Goal: Register for event/course

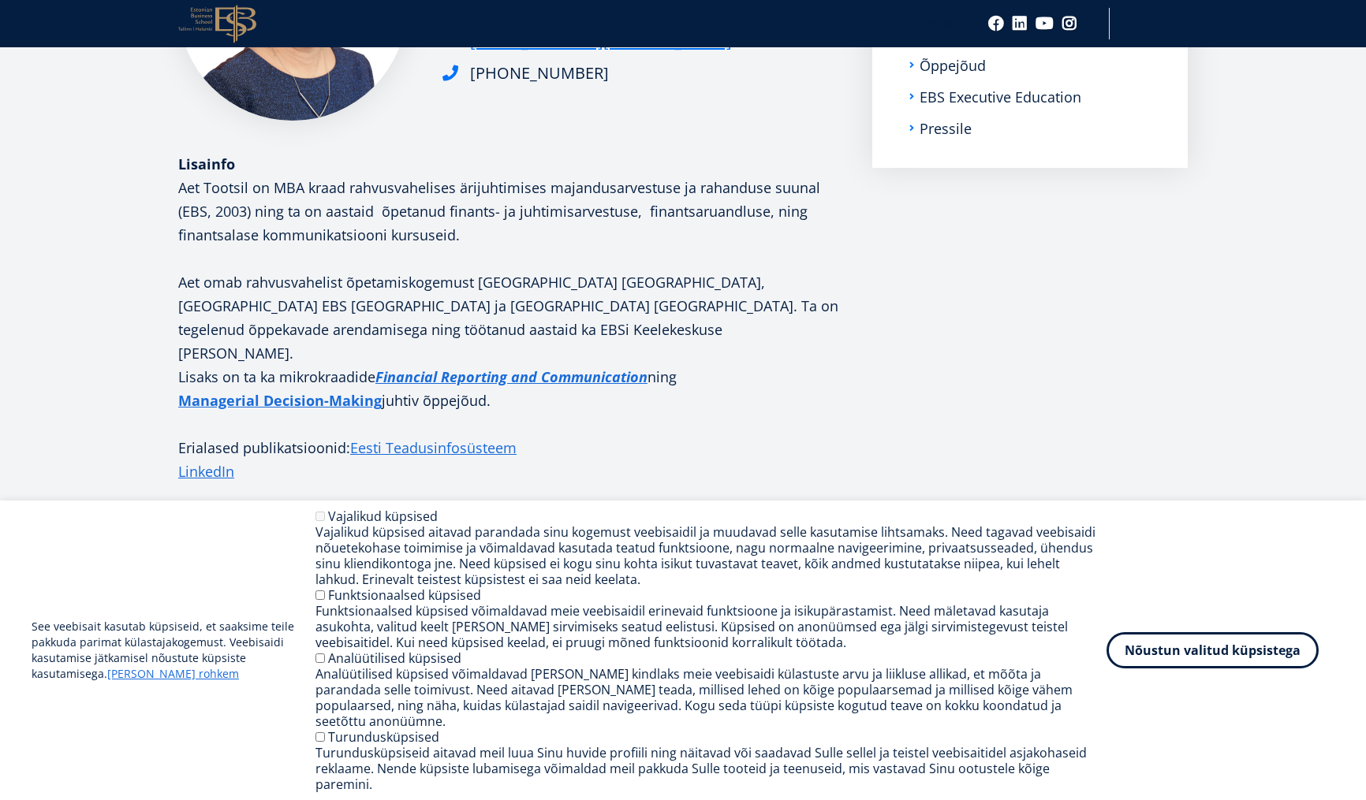
scroll to position [386, 0]
click at [422, 366] on em "Financial Reporting and Communication" at bounding box center [511, 375] width 272 height 19
click at [346, 390] on strong "Managerial Decision-Making" at bounding box center [279, 399] width 203 height 19
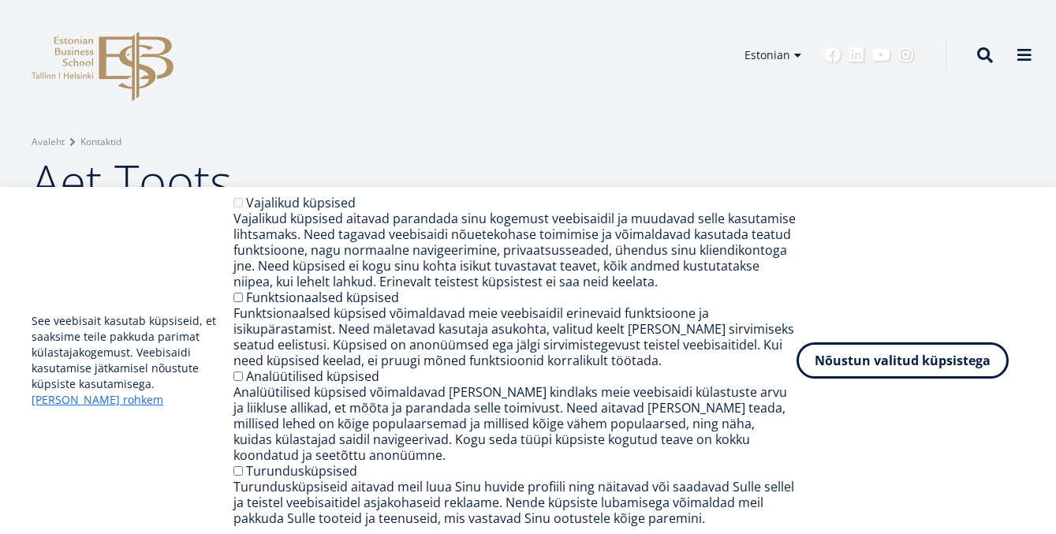
click at [362, 89] on header "EBS Logo Created with Sketch. Kasutaja konto menüü Admin Estonian Estonian Engl…" at bounding box center [528, 55] width 1056 height 110
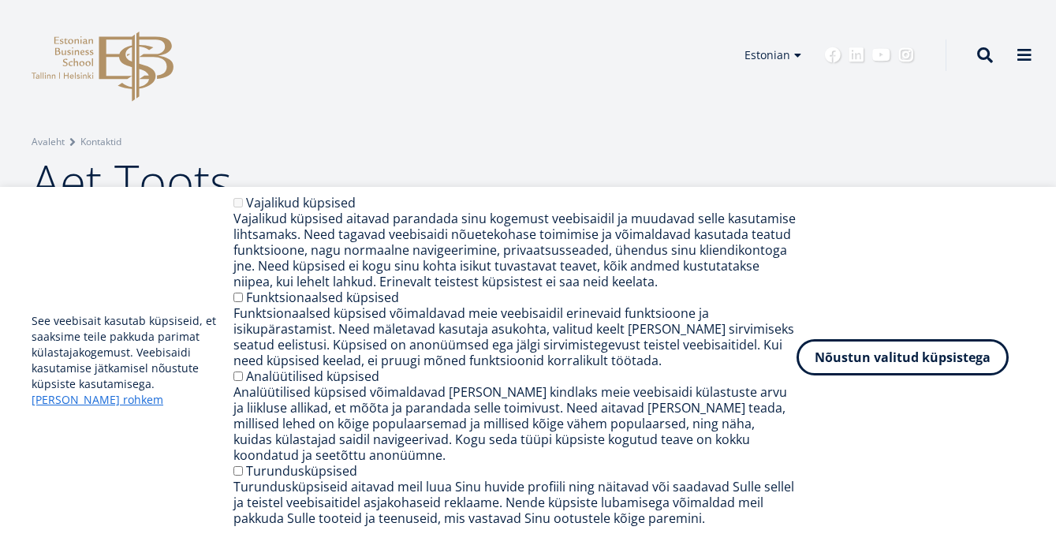
click at [883, 372] on button "Nõustun valitud küpsistega" at bounding box center [903, 357] width 212 height 36
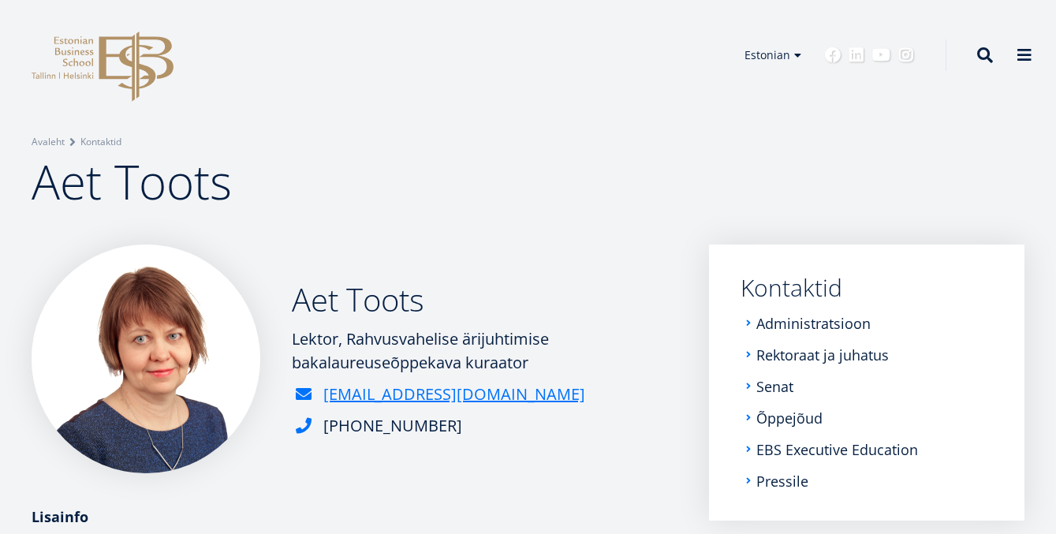
click at [106, 65] on icon "EBS Logo Created with Sketch." at bounding box center [103, 67] width 142 height 70
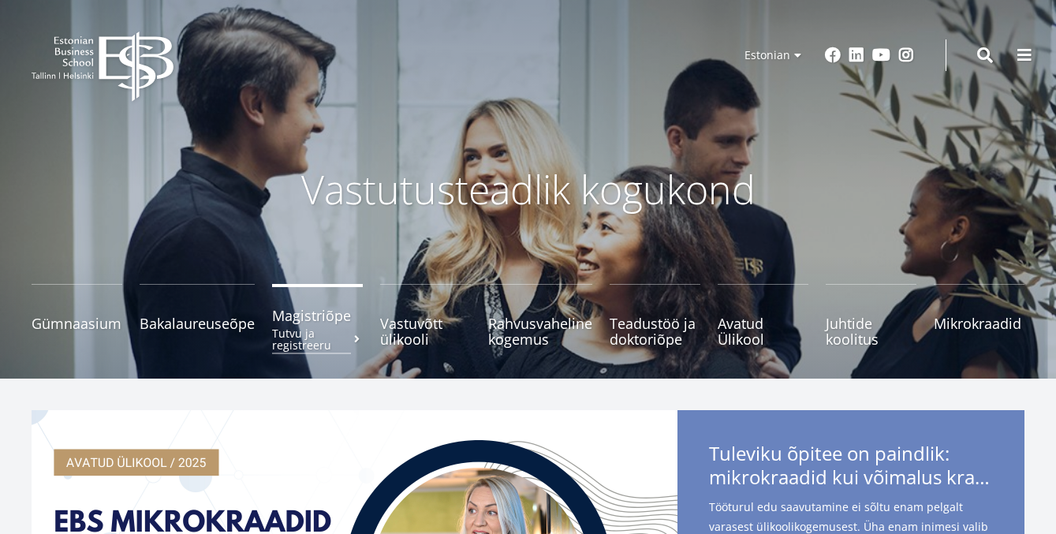
click at [312, 327] on small "Tutvu ja registreeru" at bounding box center [317, 339] width 91 height 24
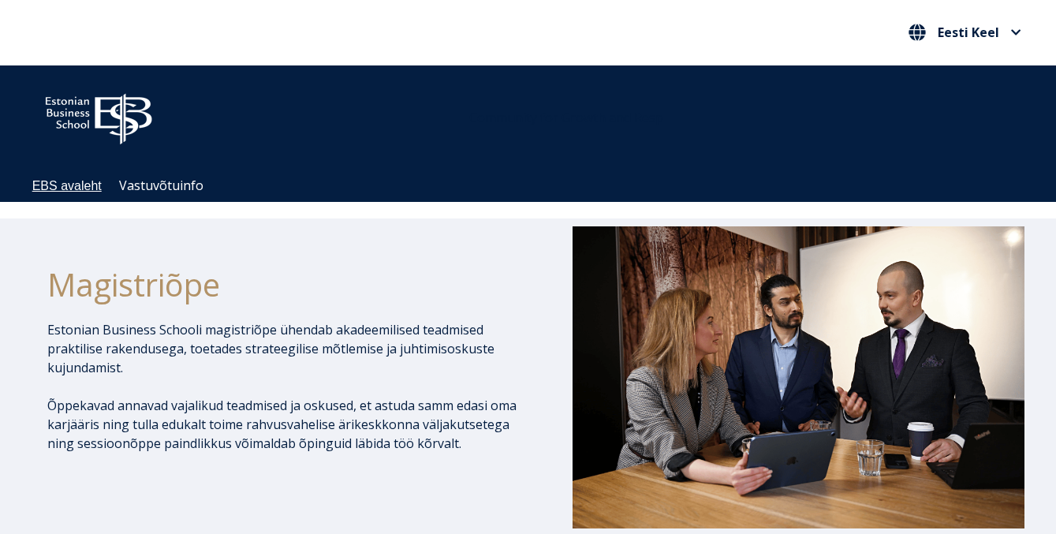
click at [76, 180] on link "EBS avaleht" at bounding box center [66, 185] width 69 height 13
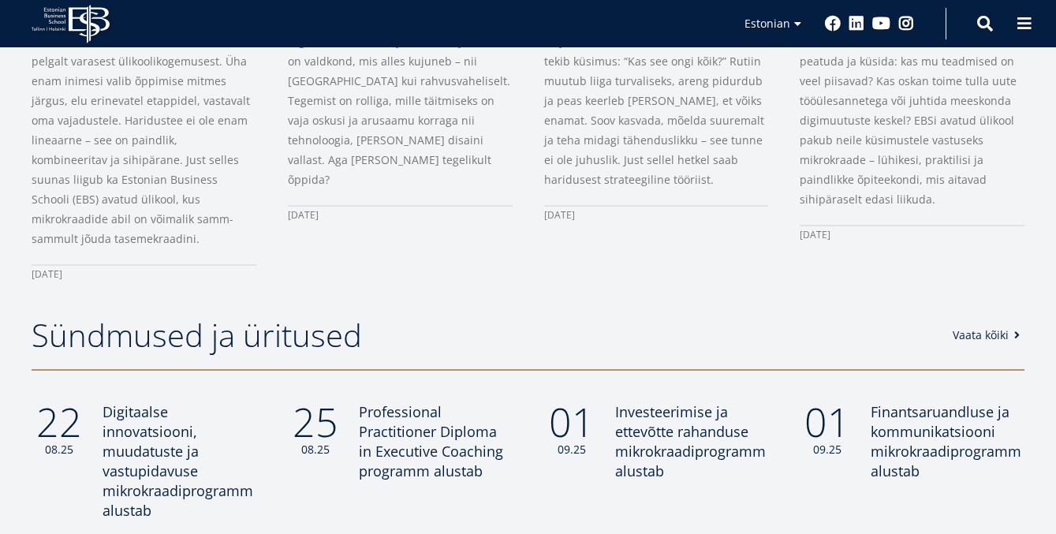
scroll to position [1043, 0]
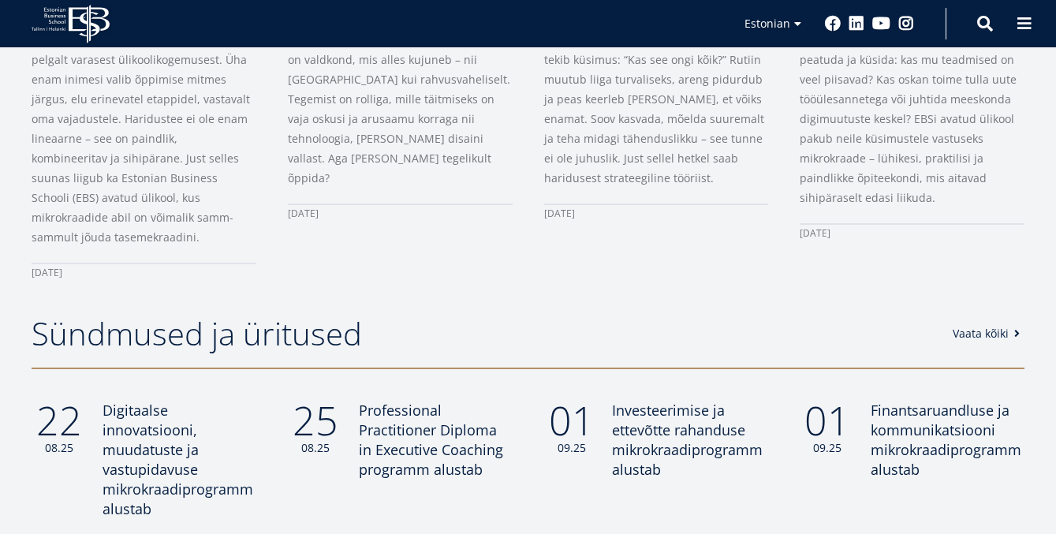
click at [670, 417] on span "Investeerimise ja ettevõtte rahanduse mikrokraadiprogramm alustab" at bounding box center [687, 440] width 151 height 78
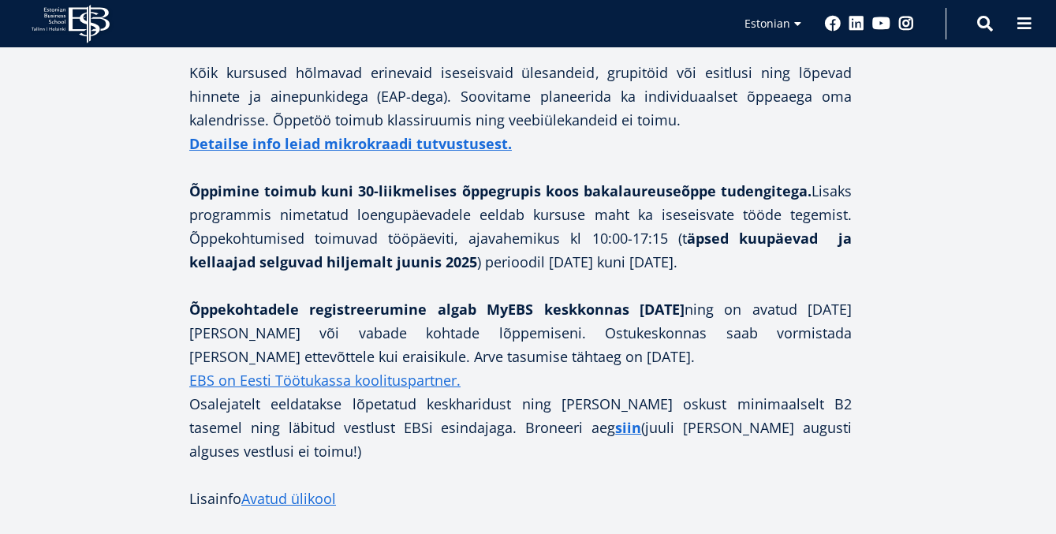
scroll to position [1289, 0]
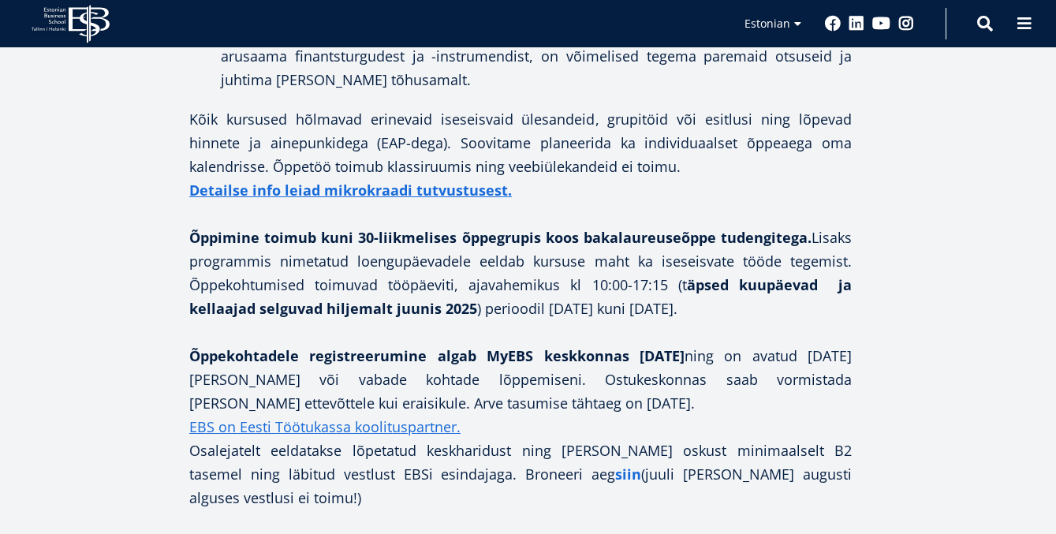
click at [615, 473] on strong "siin" at bounding box center [628, 474] width 26 height 19
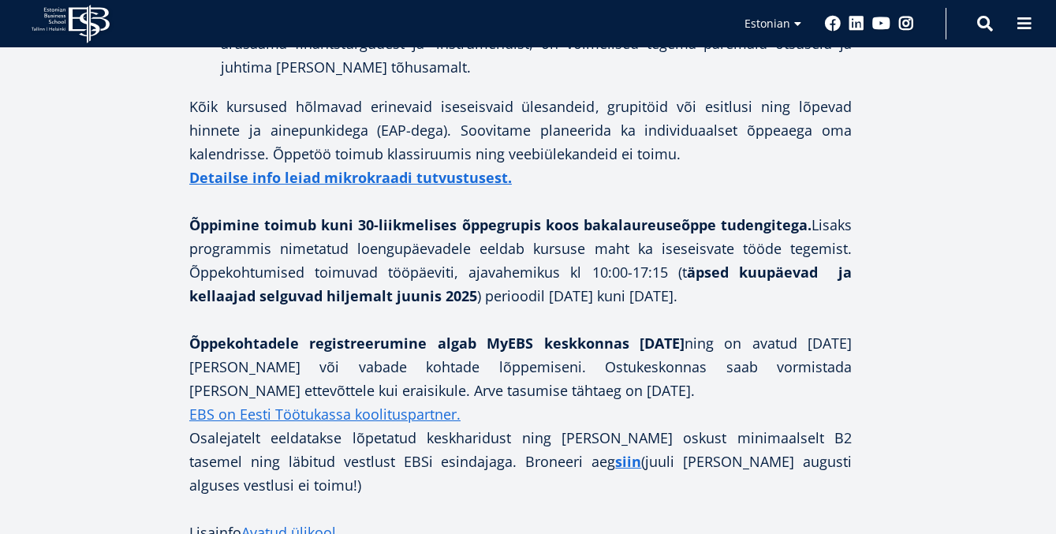
scroll to position [1216, 0]
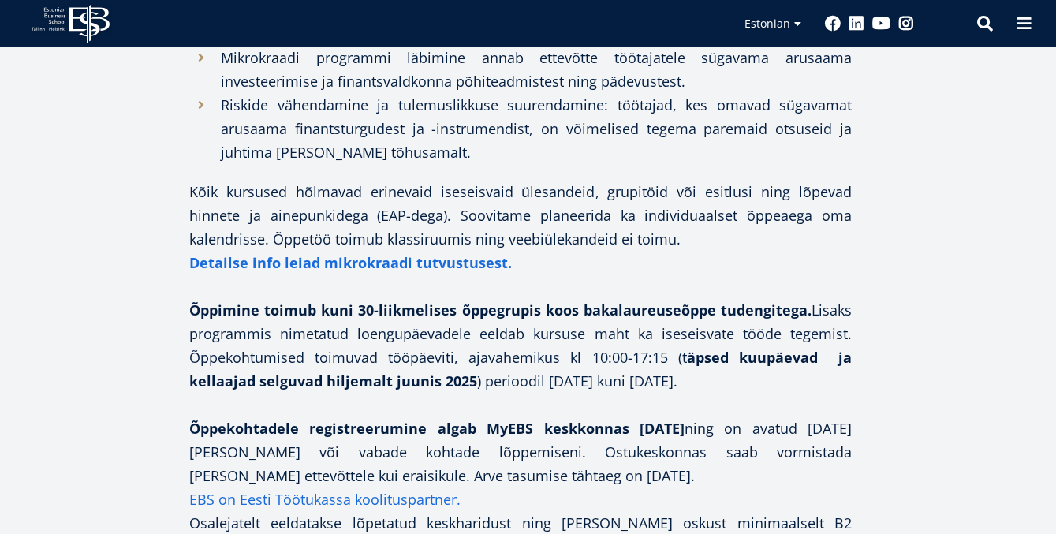
click at [341, 268] on strong "Detailse info leiad mikrokraadi tutvustusest." at bounding box center [350, 262] width 323 height 19
